Goal: Information Seeking & Learning: Learn about a topic

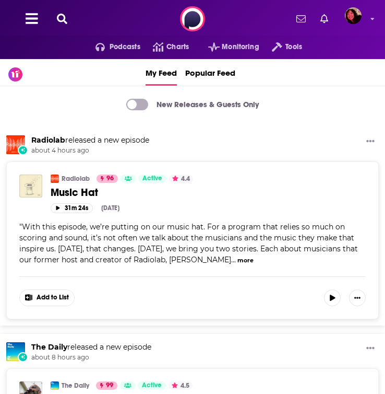
click at [64, 28] on div "Podcasts Charts Monitoring Tools For Business For Podcasters More" at bounding box center [192, 19] width 385 height 38
click at [62, 16] on icon at bounding box center [62, 19] width 10 height 10
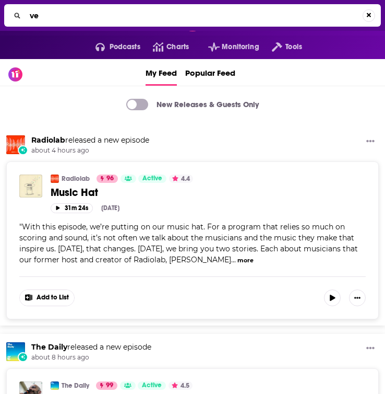
type input "v"
type input "bear brook"
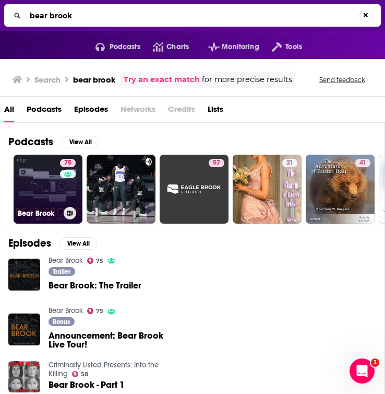
click at [46, 191] on link "75 Bear Brook" at bounding box center [48, 189] width 69 height 69
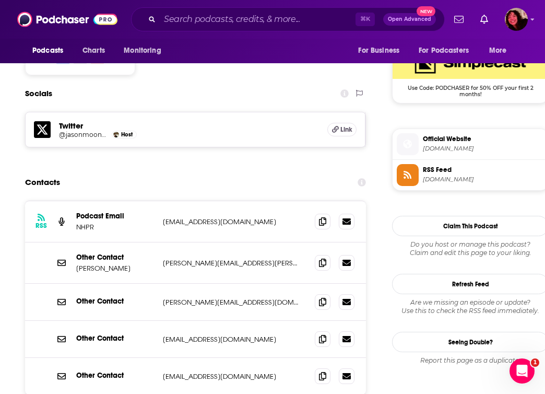
scroll to position [990, 0]
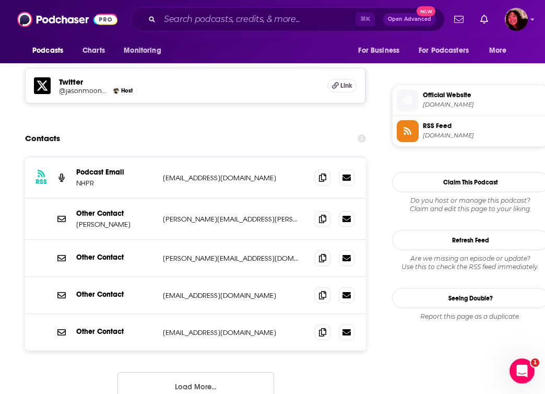
click at [177, 372] on button "Load More..." at bounding box center [195, 386] width 157 height 28
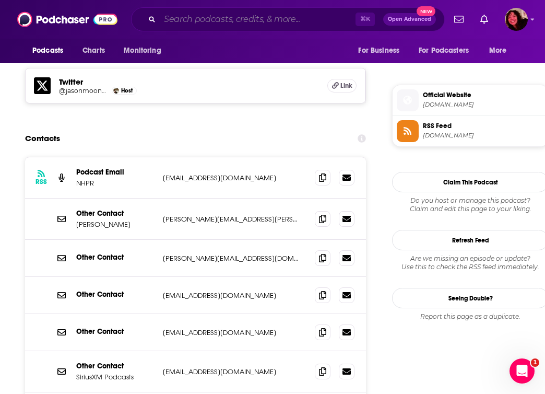
click at [190, 11] on input "Search podcasts, credits, & more..." at bounding box center [258, 19] width 196 height 17
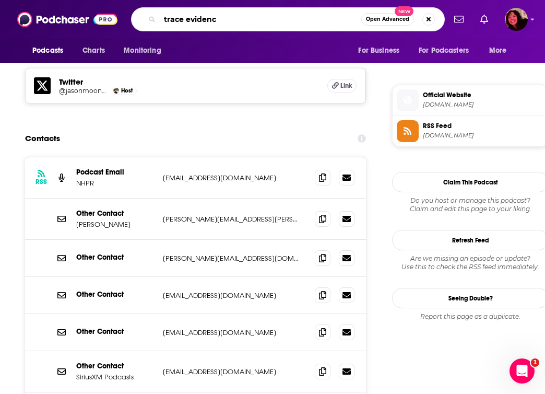
type input "trace evidence"
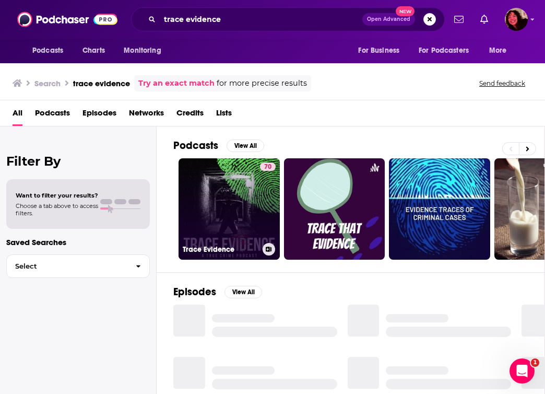
click at [240, 193] on link "70 Trace Evidence" at bounding box center [229, 208] width 101 height 101
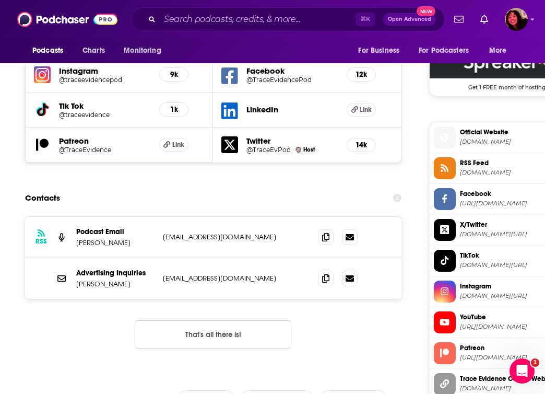
scroll to position [947, 0]
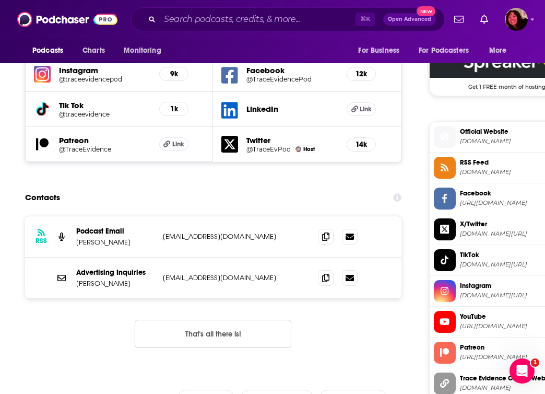
click at [129, 279] on p "[PERSON_NAME]" at bounding box center [115, 283] width 78 height 9
click at [329, 273] on icon at bounding box center [325, 277] width 7 height 8
click at [309, 187] on section "Contacts RSS Podcast Email [PERSON_NAME] [EMAIL_ADDRESS][DOMAIN_NAME] [EMAIL_AD…" at bounding box center [213, 275] width 376 height 177
click at [192, 23] on input "Search podcasts, credits, & more..." at bounding box center [258, 19] width 196 height 17
paste input "Criminal Conduct"
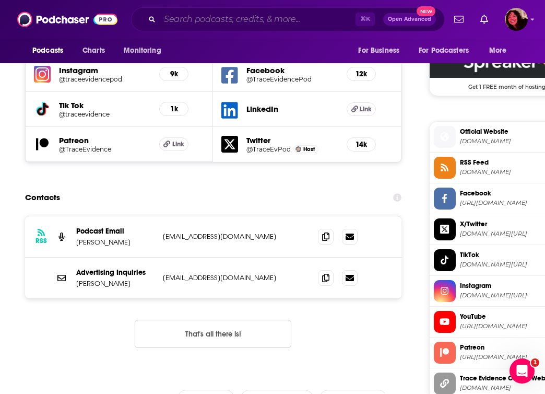
type input "Criminal Conduct"
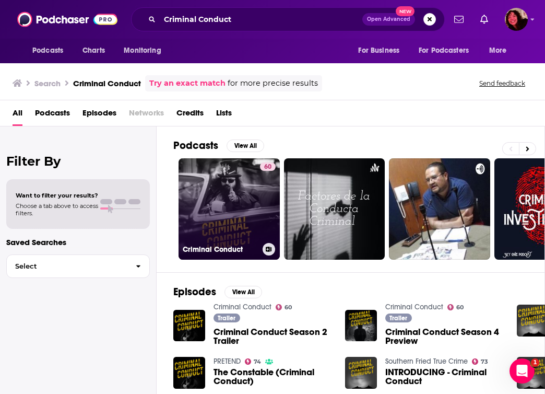
click at [228, 202] on link "60 Criminal Conduct" at bounding box center [229, 208] width 101 height 101
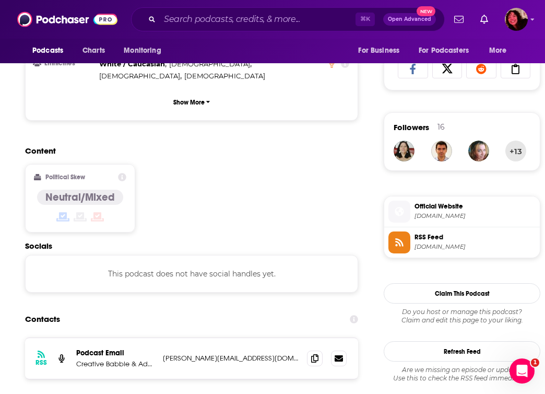
scroll to position [778, 0]
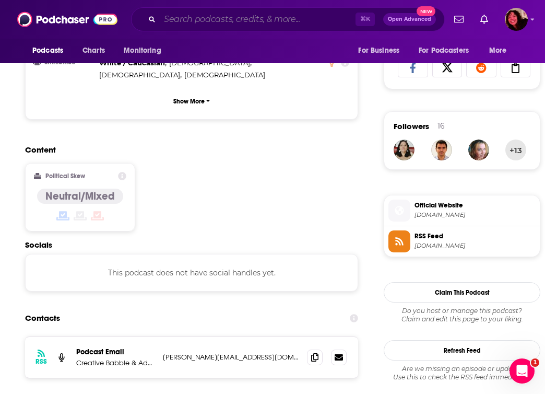
click at [202, 18] on input "Search podcasts, credits, & more..." at bounding box center [258, 19] width 196 height 17
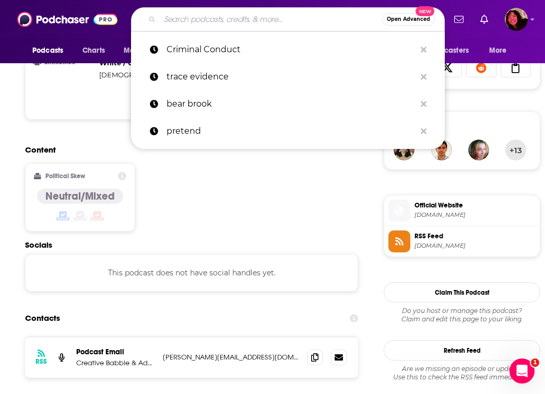
paste input "Anatomy of Murder"
type input "Anatomy of Murder"
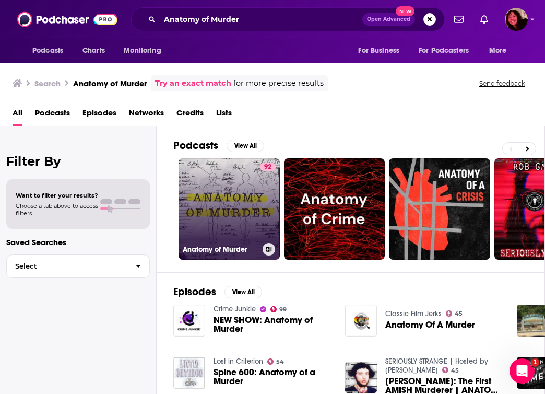
click at [233, 193] on link "92 Anatomy of Murder" at bounding box center [229, 208] width 101 height 101
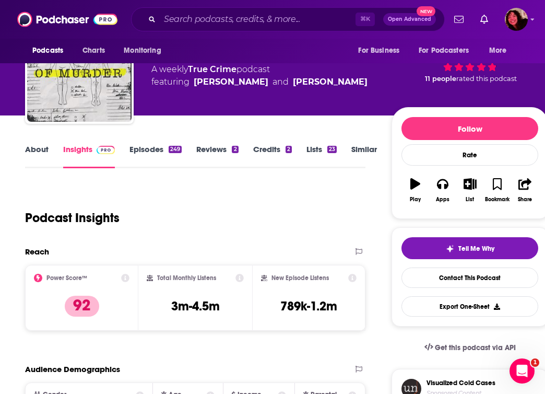
scroll to position [55, 0]
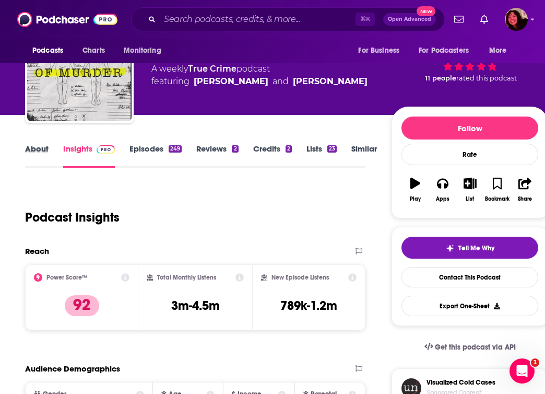
click at [50, 146] on div "About" at bounding box center [44, 156] width 38 height 24
click at [41, 148] on link "About" at bounding box center [36, 156] width 23 height 24
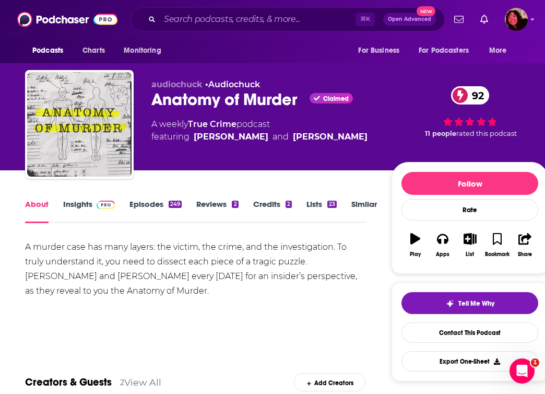
click at [86, 203] on link "Insights" at bounding box center [89, 211] width 52 height 24
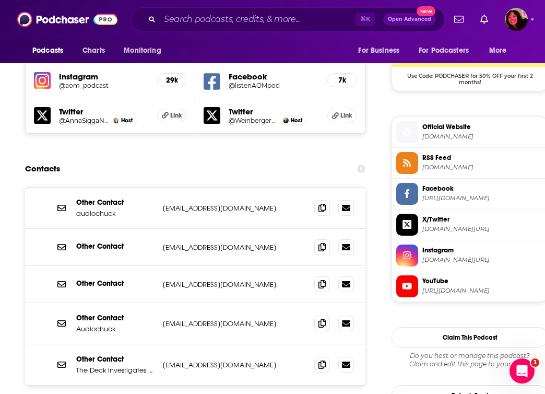
scroll to position [959, 0]
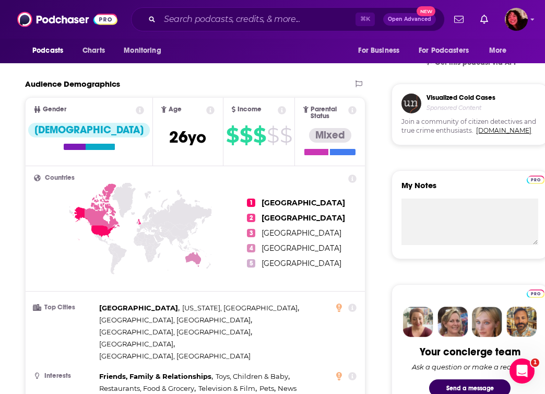
scroll to position [0, 0]
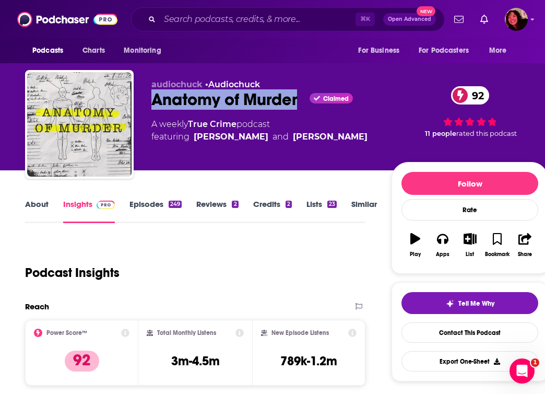
drag, startPoint x: 299, startPoint y: 103, endPoint x: 150, endPoint y: 99, distance: 148.9
click at [150, 99] on div "audiochuck • Audiochuck Anatomy of Murder Claimed 92 A weekly True Crime podcas…" at bounding box center [286, 126] width 523 height 113
copy h2 "Anatomy of Murder"
click at [179, 19] on input "Search podcasts, credits, & more..." at bounding box center [258, 19] width 196 height 17
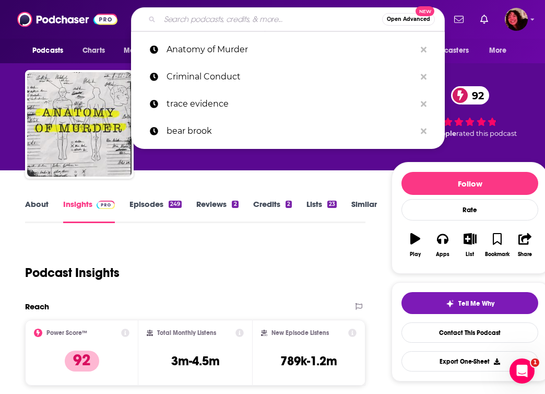
paste input "Buried Bones"
type input "Buried Bones"
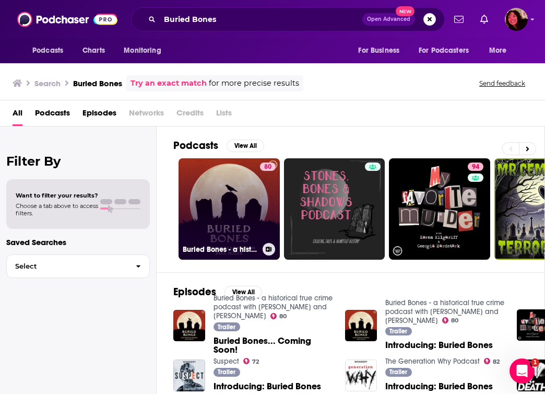
click at [218, 221] on link "80 Buried Bones - a historical true crime podcast with [PERSON_NAME] and [PERSO…" at bounding box center [229, 208] width 101 height 101
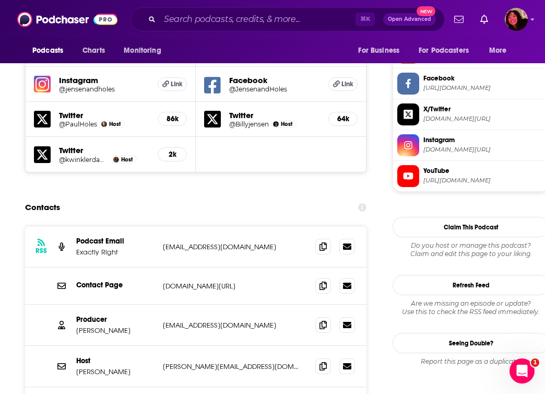
scroll to position [973, 0]
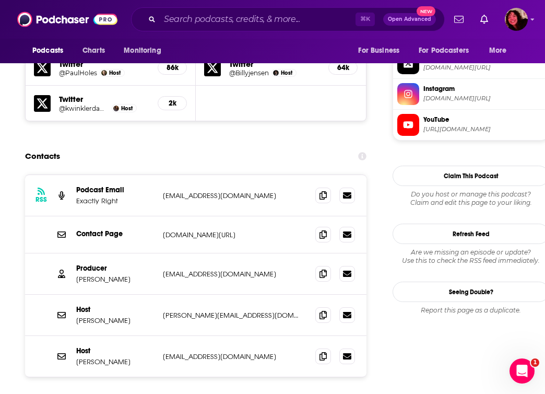
click at [171, 325] on div "RSS Podcast Email Exactly Right [EMAIL_ADDRESS][DOMAIN_NAME] [EMAIL_ADDRESS][DO…" at bounding box center [196, 308] width 342 height 268
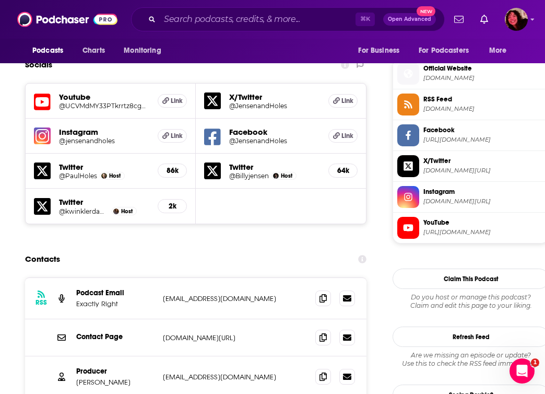
scroll to position [916, 0]
